Goal: Download file/media

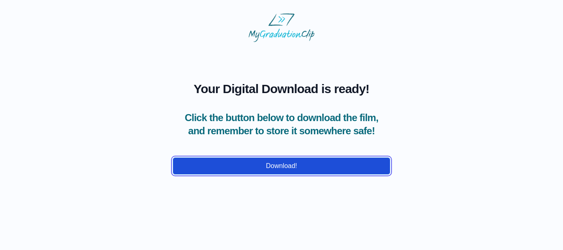
click at [251, 175] on button "Download!" at bounding box center [282, 165] width 218 height 17
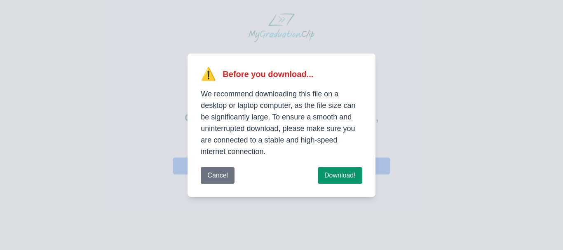
click at [331, 226] on div "⚠️ Before you download... We recommend downloading this file on a desktop or la…" at bounding box center [281, 125] width 563 height 250
click at [342, 175] on button "Download!" at bounding box center [340, 175] width 45 height 16
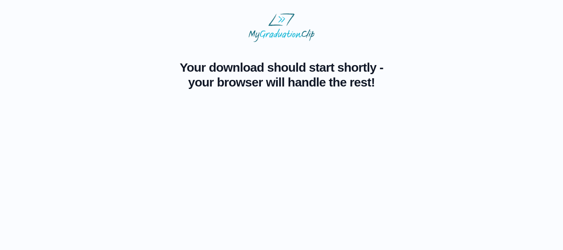
click at [553, 84] on body "Your download should start shortly - your browser will handle the rest!" at bounding box center [282, 54] width 550 height 95
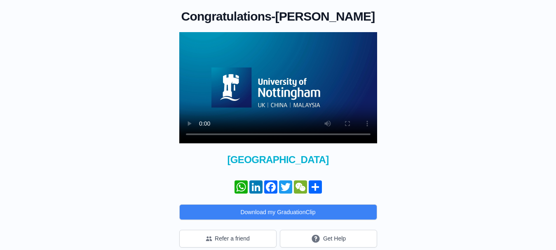
scroll to position [66, 0]
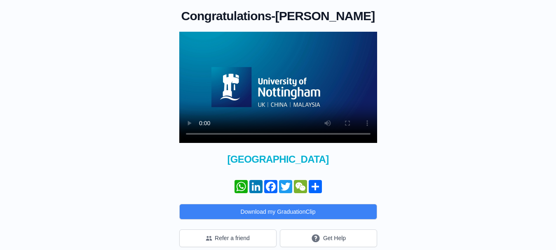
click at [414, 146] on div "Congratulations - Michael Agyemang Duah × Share your GraduationClip now! WhatsA…" at bounding box center [278, 112] width 530 height 272
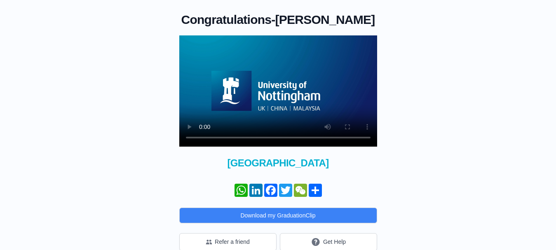
scroll to position [72, 0]
